Goal: Information Seeking & Learning: Check status

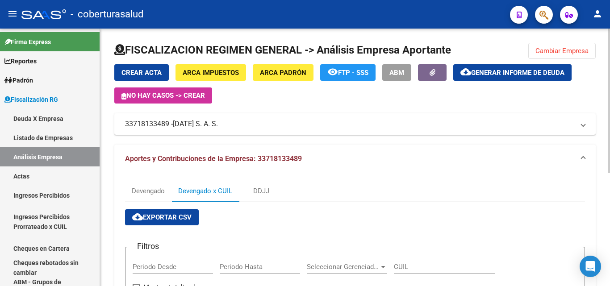
click at [564, 42] on div "FISCALIZACION REGIMEN GENERAL -> Análisis Empresa Aportante Cambiar Empresa Cre…" at bounding box center [355, 255] width 510 height 452
drag, startPoint x: 560, startPoint y: 46, endPoint x: 537, endPoint y: 56, distance: 24.8
click at [559, 46] on button "Cambiar Empresa" at bounding box center [562, 51] width 67 height 16
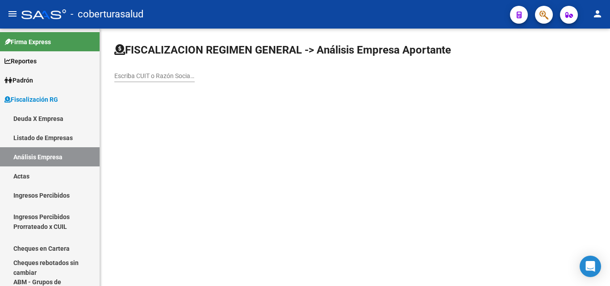
click at [137, 77] on input "Escriba CUIT o Razón Social para buscar" at bounding box center [154, 76] width 80 height 8
paste input "30712473300"
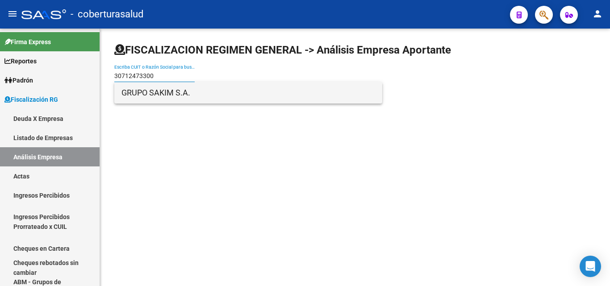
type input "30712473300"
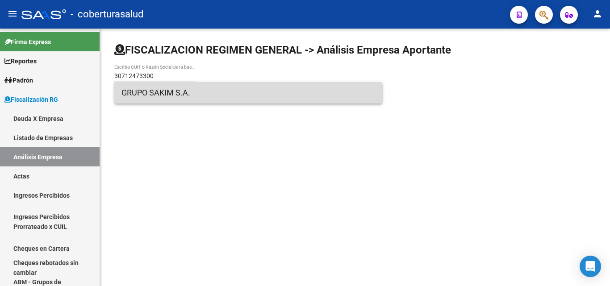
click at [174, 100] on span "GRUPO SAKIM S.A." at bounding box center [249, 92] width 254 height 21
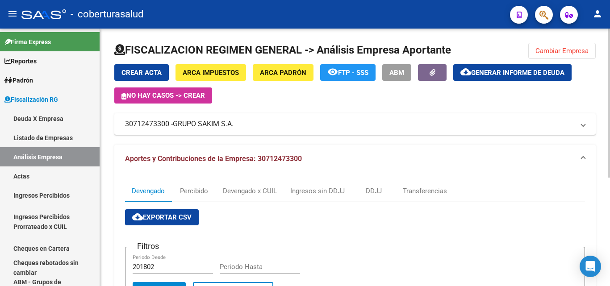
click at [553, 48] on span "Cambiar Empresa" at bounding box center [562, 51] width 53 height 8
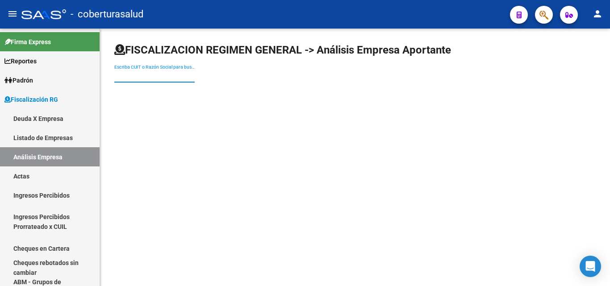
click at [158, 76] on input "Escriba CUIT o Razón Social para buscar" at bounding box center [154, 76] width 80 height 8
paste input "30707657533"
type input "30707657533"
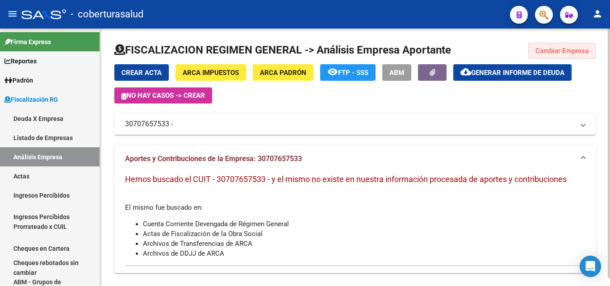
click at [546, 50] on span "Cambiar Empresa" at bounding box center [562, 51] width 53 height 8
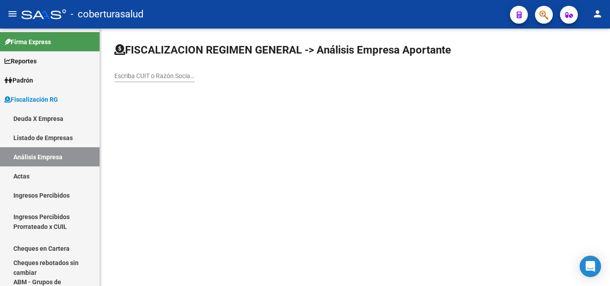
click at [139, 80] on div "Escriba CUIT o Razón Social para buscar" at bounding box center [154, 73] width 80 height 18
click at [142, 75] on input "Escriba CUIT o Razón Social para buscar" at bounding box center [154, 76] width 80 height 8
paste input "27052934309"
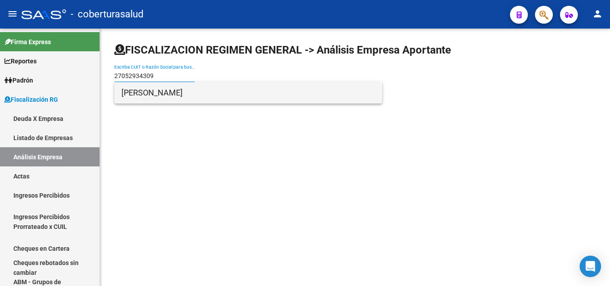
type input "27052934309"
click at [169, 97] on span "[PERSON_NAME]" at bounding box center [249, 92] width 254 height 21
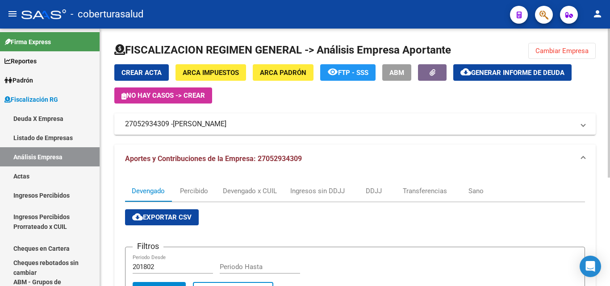
click at [555, 54] on span "Cambiar Empresa" at bounding box center [562, 51] width 53 height 8
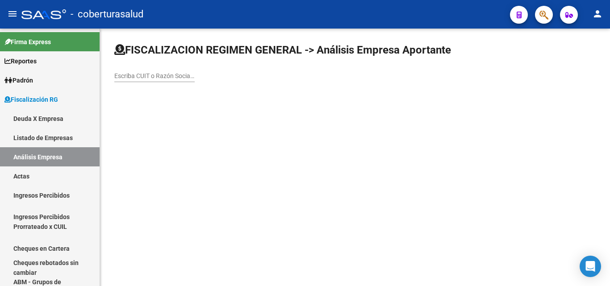
click at [130, 76] on input "Escriba CUIT o Razón Social para buscar" at bounding box center [154, 76] width 80 height 8
paste input "30714211354"
type input "30714211354"
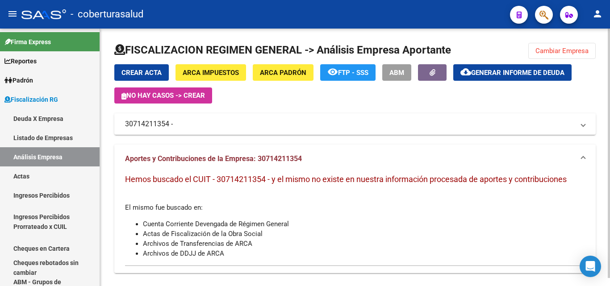
click at [550, 53] on span "Cambiar Empresa" at bounding box center [562, 51] width 53 height 8
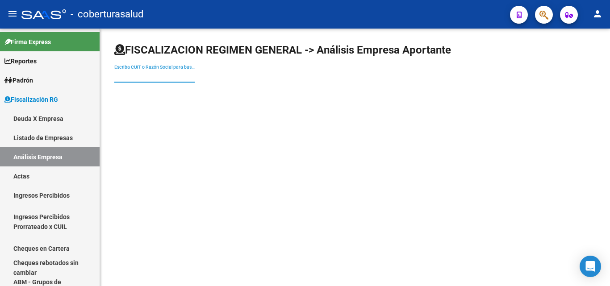
click at [151, 74] on input "Escriba CUIT o Razón Social para buscar" at bounding box center [154, 76] width 80 height 8
paste input "30710421249"
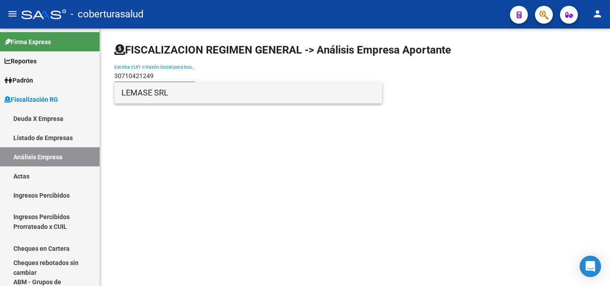
type input "30710421249"
click at [161, 92] on span "LEMASE SRL" at bounding box center [249, 92] width 254 height 21
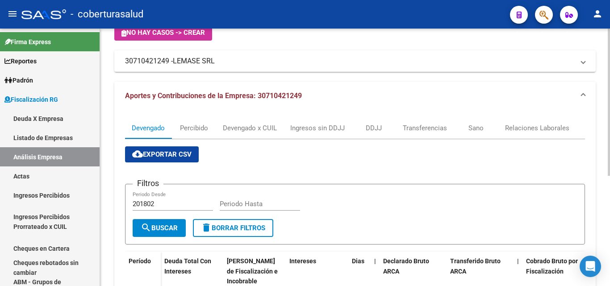
scroll to position [59, 0]
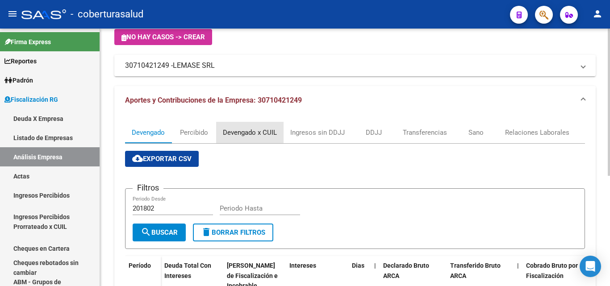
drag, startPoint x: 234, startPoint y: 130, endPoint x: 201, endPoint y: 164, distance: 47.4
click at [234, 131] on div "Devengado x CUIL" at bounding box center [250, 133] width 54 height 10
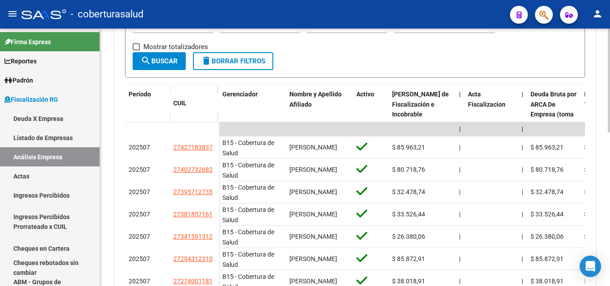
scroll to position [268, 0]
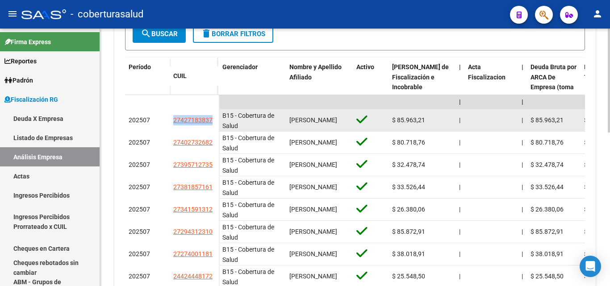
drag, startPoint x: 216, startPoint y: 120, endPoint x: 159, endPoint y: 125, distance: 57.4
click at [159, 125] on div "202507 27427183837" at bounding box center [172, 120] width 94 height 22
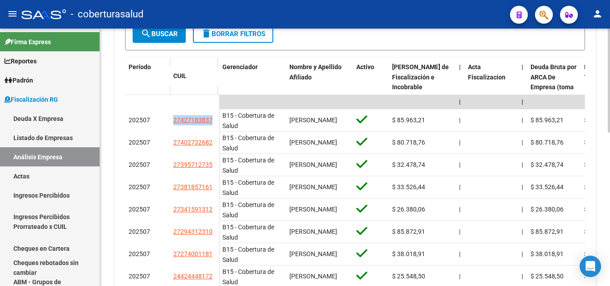
copy div "27427183837"
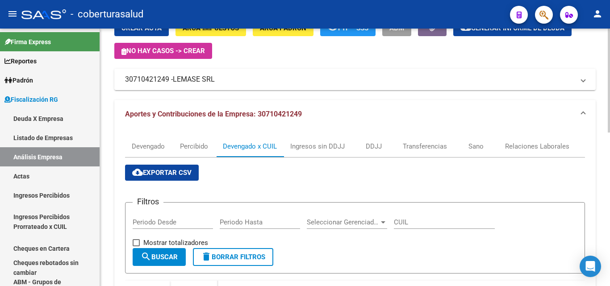
scroll to position [0, 0]
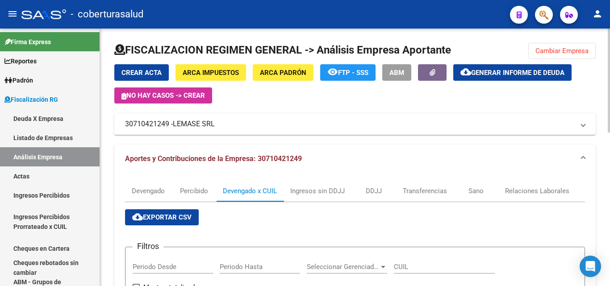
click at [559, 48] on span "Cambiar Empresa" at bounding box center [562, 51] width 53 height 8
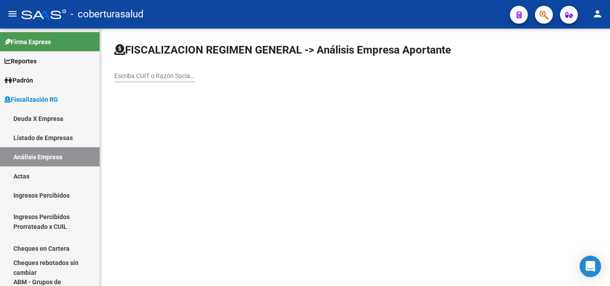
click at [138, 76] on input "Escriba CUIT o Razón Social para buscar" at bounding box center [154, 76] width 80 height 8
paste input "30707728805"
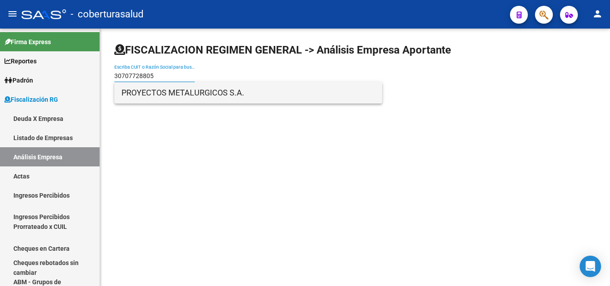
type input "30707728805"
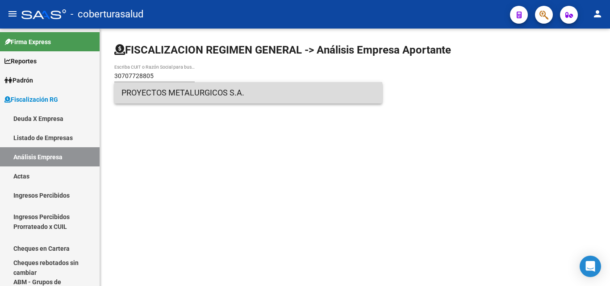
click at [149, 94] on span "PROYECTOS METALURGICOS S.A." at bounding box center [249, 92] width 254 height 21
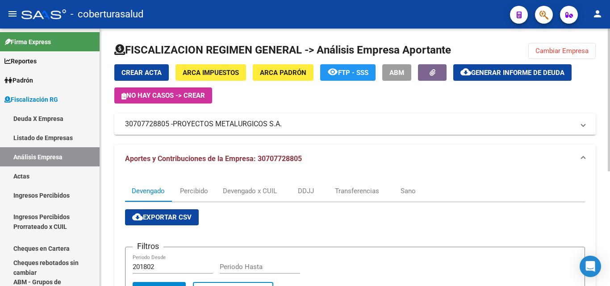
click at [552, 59] on button "Cambiar Empresa" at bounding box center [562, 51] width 67 height 16
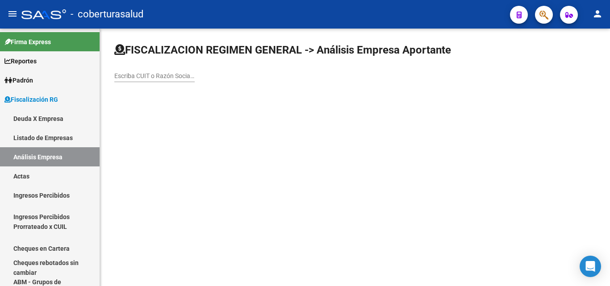
drag, startPoint x: 111, startPoint y: 79, endPoint x: 119, endPoint y: 79, distance: 7.6
click at [112, 79] on div "FISCALIZACION REGIMEN GENERAL -> Análisis Empresa Aportante Escriba CUIT o Razó…" at bounding box center [355, 70] width 510 height 83
drag, startPoint x: 119, startPoint y: 79, endPoint x: 159, endPoint y: 93, distance: 42.3
click at [120, 79] on input "Escriba CUIT o Razón Social para buscar" at bounding box center [154, 76] width 80 height 8
paste input "30545874187"
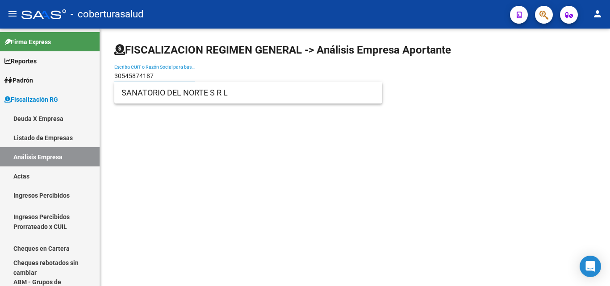
type input "30545874187"
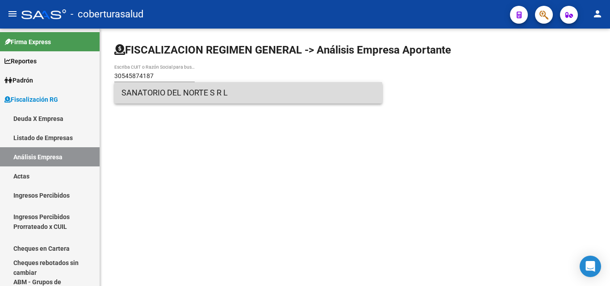
click at [179, 98] on span "SANATORIO DEL NORTE S R L" at bounding box center [249, 92] width 254 height 21
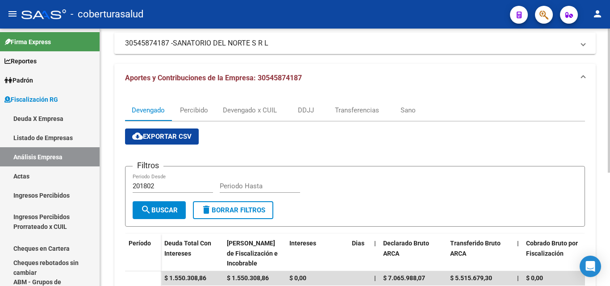
scroll to position [89, 0]
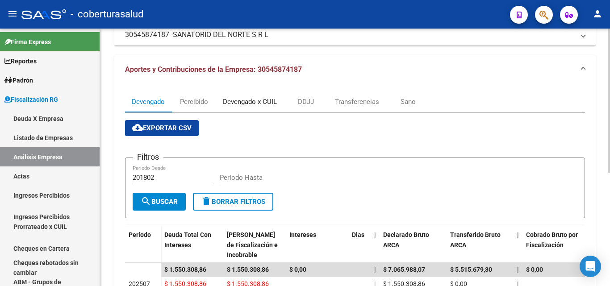
click at [239, 107] on div "Devengado x CUIL" at bounding box center [250, 102] width 54 height 10
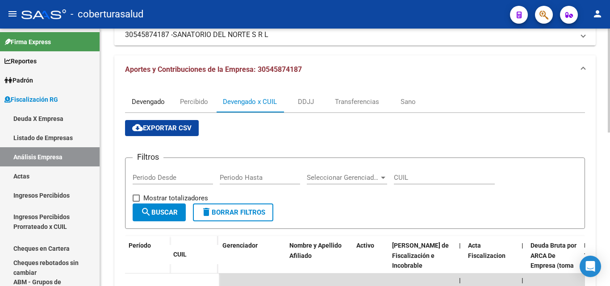
click at [138, 105] on div "Devengado" at bounding box center [148, 102] width 33 height 10
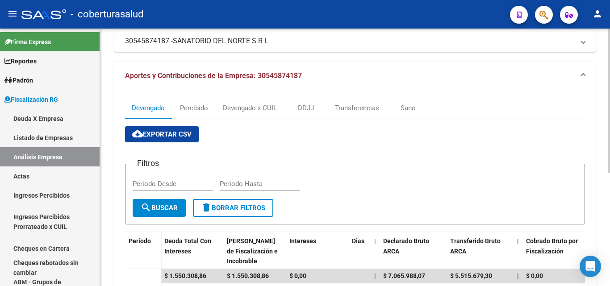
scroll to position [0, 0]
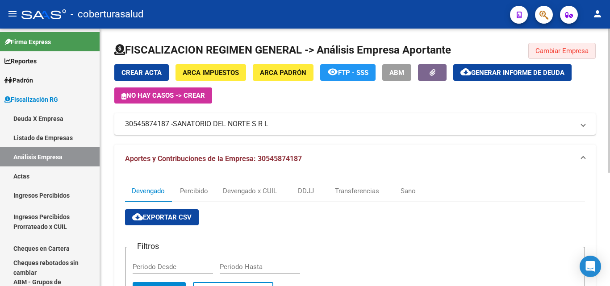
click at [543, 52] on span "Cambiar Empresa" at bounding box center [562, 51] width 53 height 8
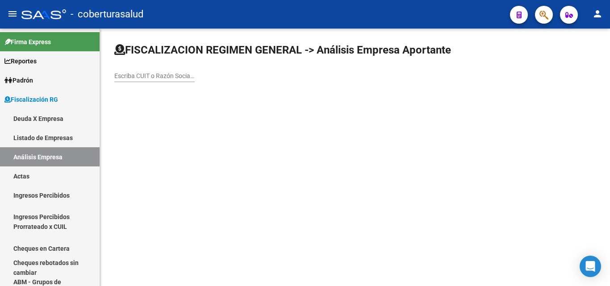
click at [163, 72] on input "Escriba CUIT o Razón Social para buscar" at bounding box center [154, 76] width 80 height 8
paste input "30710005148"
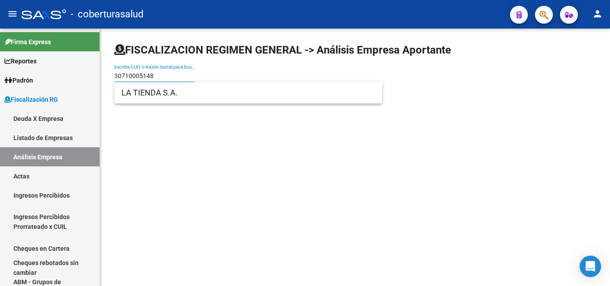
type input "30710005148"
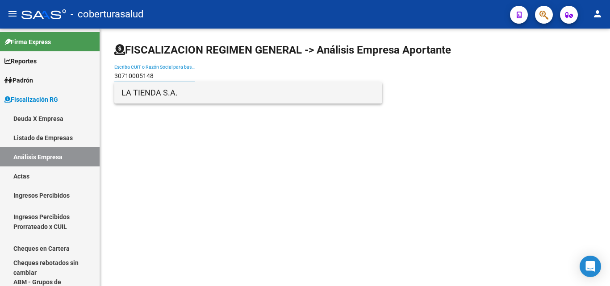
click at [179, 100] on span "LA TIENDA S.A." at bounding box center [249, 92] width 254 height 21
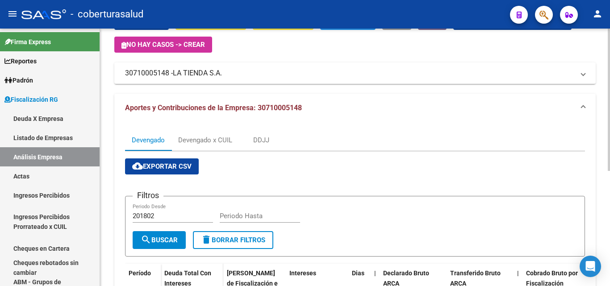
scroll to position [134, 0]
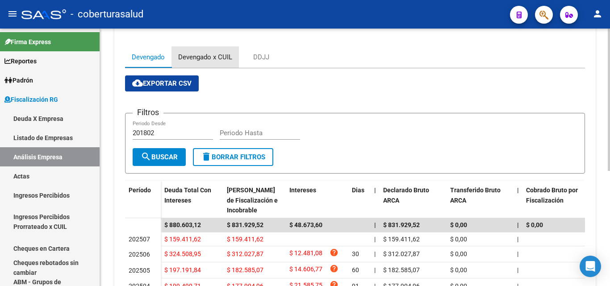
click at [214, 58] on div "Devengado x CUIL" at bounding box center [205, 57] width 54 height 10
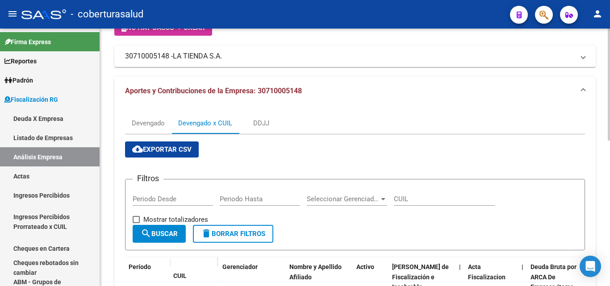
scroll to position [89, 0]
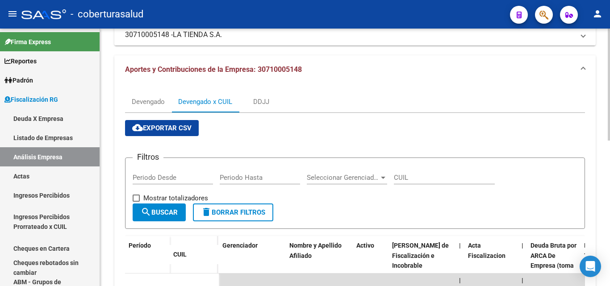
click at [164, 124] on span "cloud_download Exportar CSV" at bounding box center [161, 128] width 59 height 8
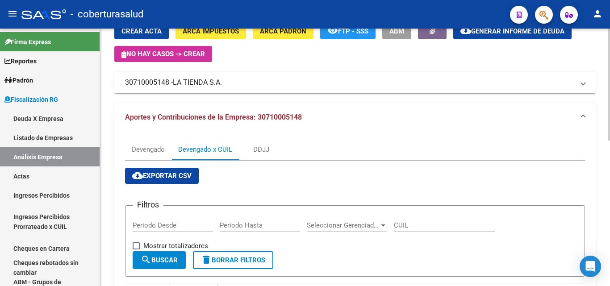
scroll to position [0, 0]
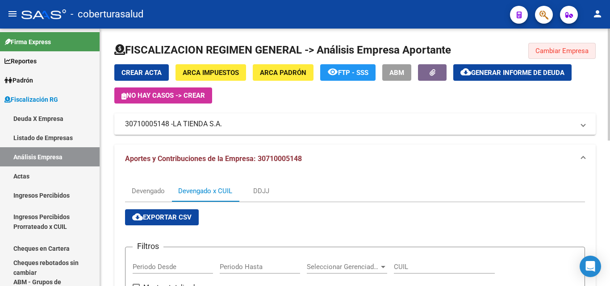
click at [540, 51] on span "Cambiar Empresa" at bounding box center [562, 51] width 53 height 8
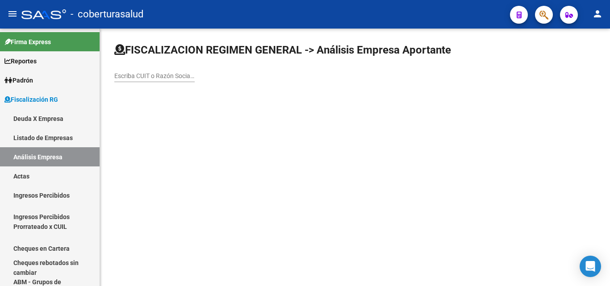
click at [117, 80] on div "Escriba CUIT o Razón Social para buscar" at bounding box center [154, 73] width 80 height 18
click at [119, 77] on input "Escriba CUIT o Razón Social para buscar" at bounding box center [154, 76] width 80 height 8
paste input "30711111081"
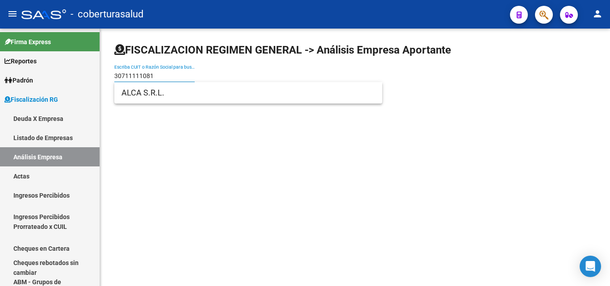
type input "30711111081"
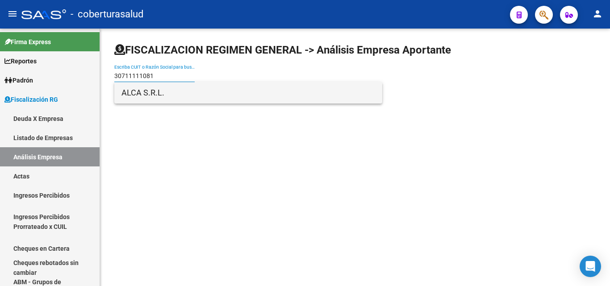
click at [166, 96] on span "ALCA S.R.L." at bounding box center [249, 92] width 254 height 21
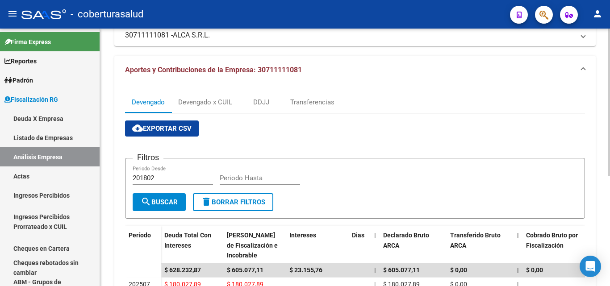
scroll to position [89, 0]
click at [210, 104] on div "Devengado x CUIL" at bounding box center [205, 102] width 54 height 10
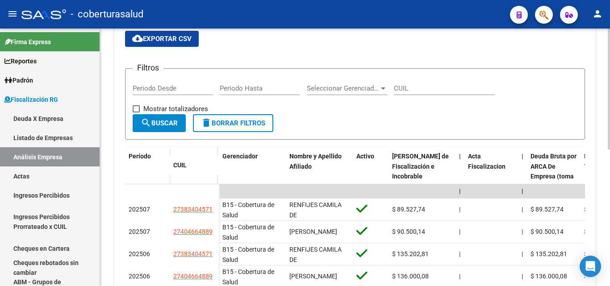
scroll to position [45, 0]
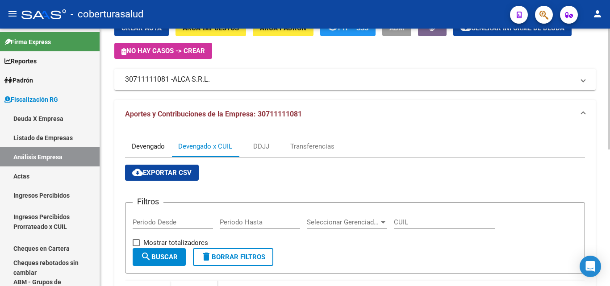
click at [141, 143] on div "Devengado" at bounding box center [148, 147] width 33 height 10
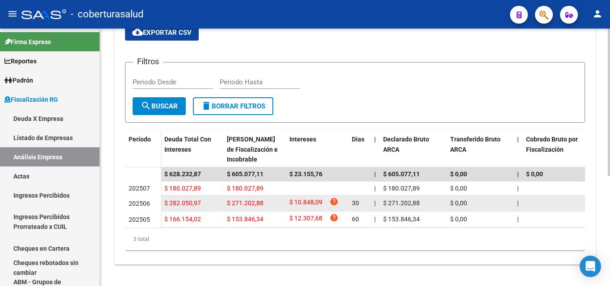
scroll to position [103, 0]
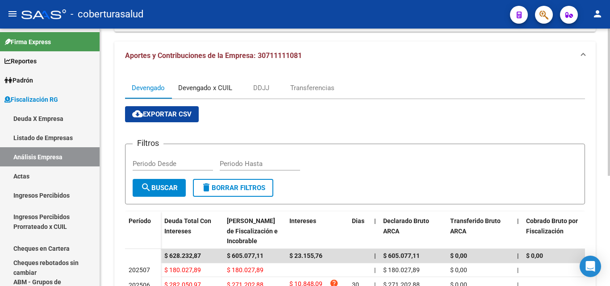
click at [216, 84] on div "Devengado x CUIL" at bounding box center [205, 88] width 54 height 10
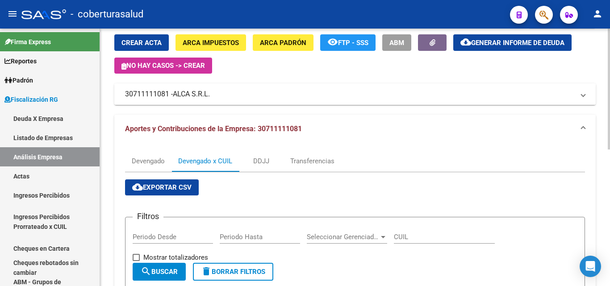
scroll to position [0, 0]
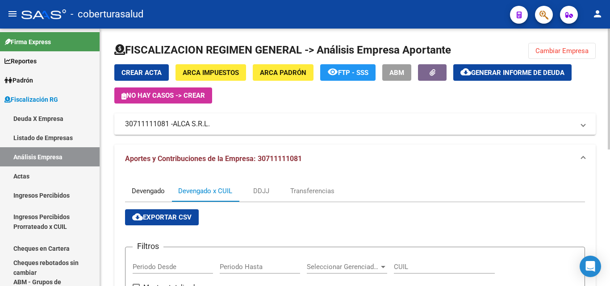
click at [146, 181] on div "Devengado" at bounding box center [148, 191] width 46 height 21
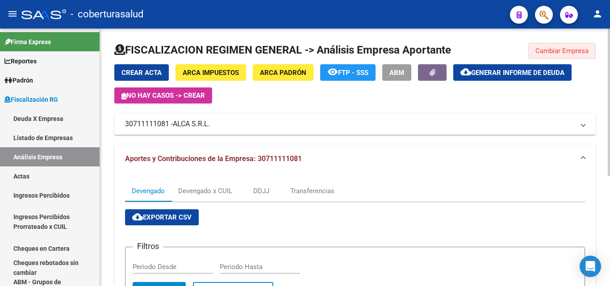
drag, startPoint x: 566, startPoint y: 52, endPoint x: 495, endPoint y: 50, distance: 71.1
click at [565, 52] on span "Cambiar Empresa" at bounding box center [562, 51] width 53 height 8
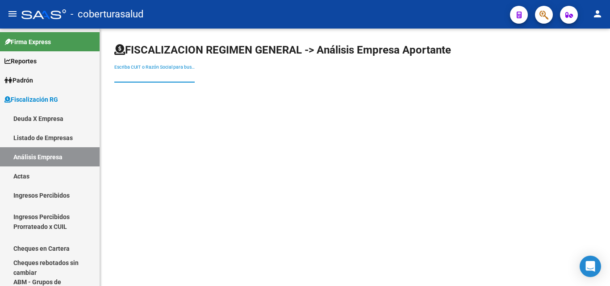
click at [170, 78] on input "Escriba CUIT o Razón Social para buscar" at bounding box center [154, 76] width 80 height 8
paste input "30715553712"
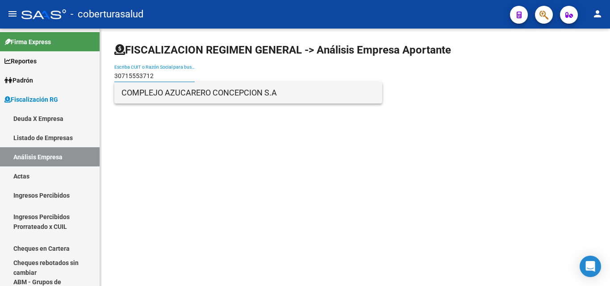
type input "30715553712"
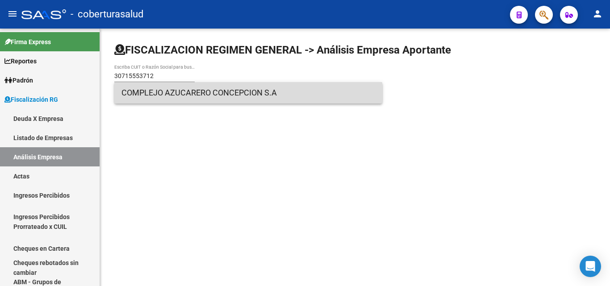
click at [175, 97] on span "COMPLEJO AZUCARERO CONCEPCION S.A" at bounding box center [249, 92] width 254 height 21
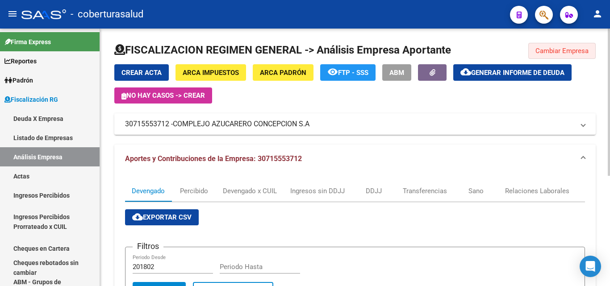
click at [538, 43] on button "Cambiar Empresa" at bounding box center [562, 51] width 67 height 16
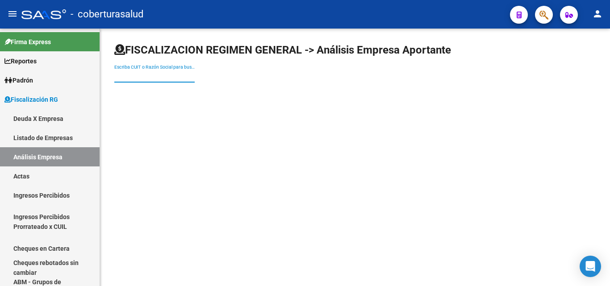
click at [172, 73] on input "Escriba CUIT o Razón Social para buscar" at bounding box center [154, 76] width 80 height 8
paste input "30716057069"
type input "30716057069"
